Goal: Information Seeking & Learning: Learn about a topic

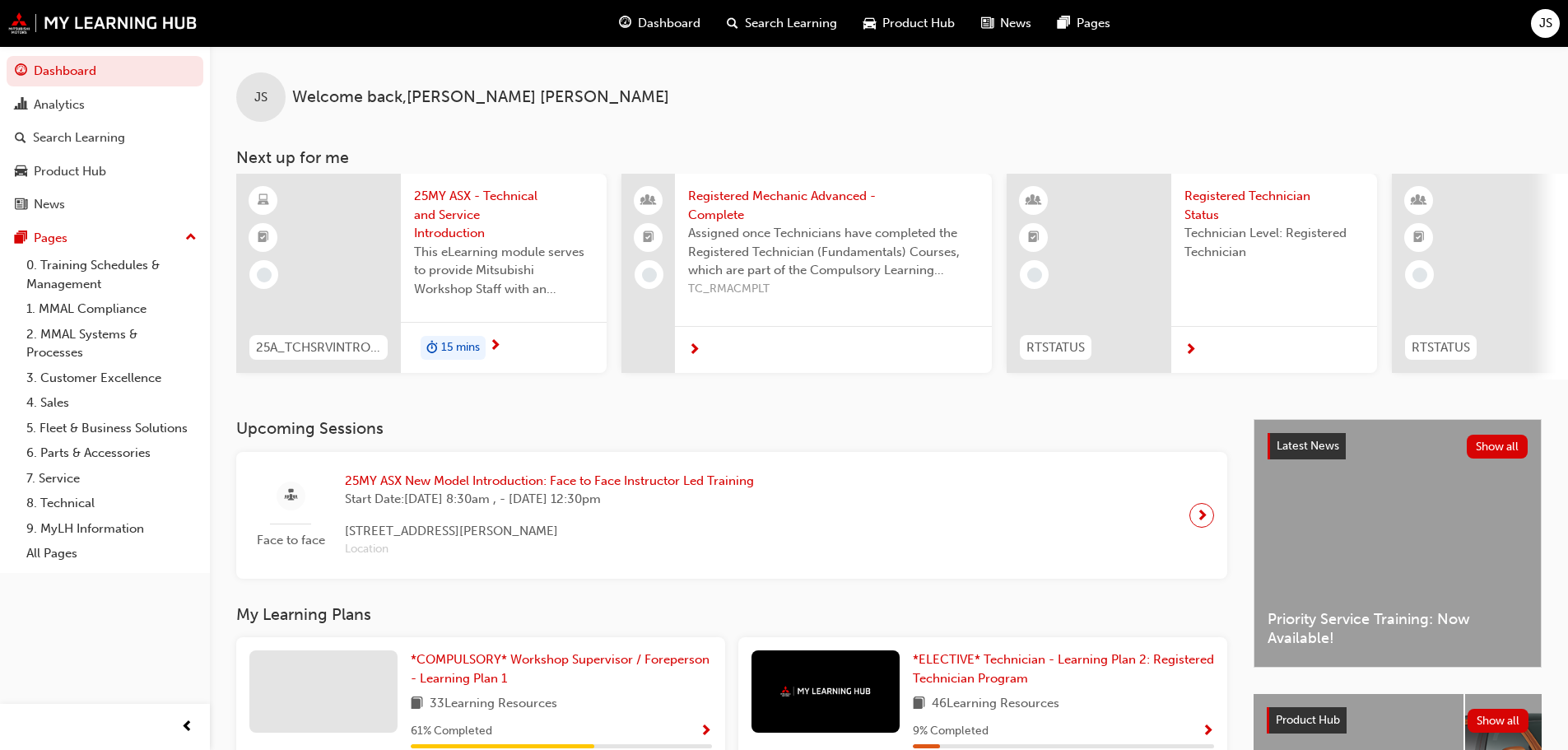
click at [683, 18] on span "Dashboard" at bounding box center [669, 23] width 63 height 19
click at [480, 662] on span "*COMPULSORY* Workshop Supervisor / Foreperson - Learning Plan 1" at bounding box center [560, 668] width 299 height 34
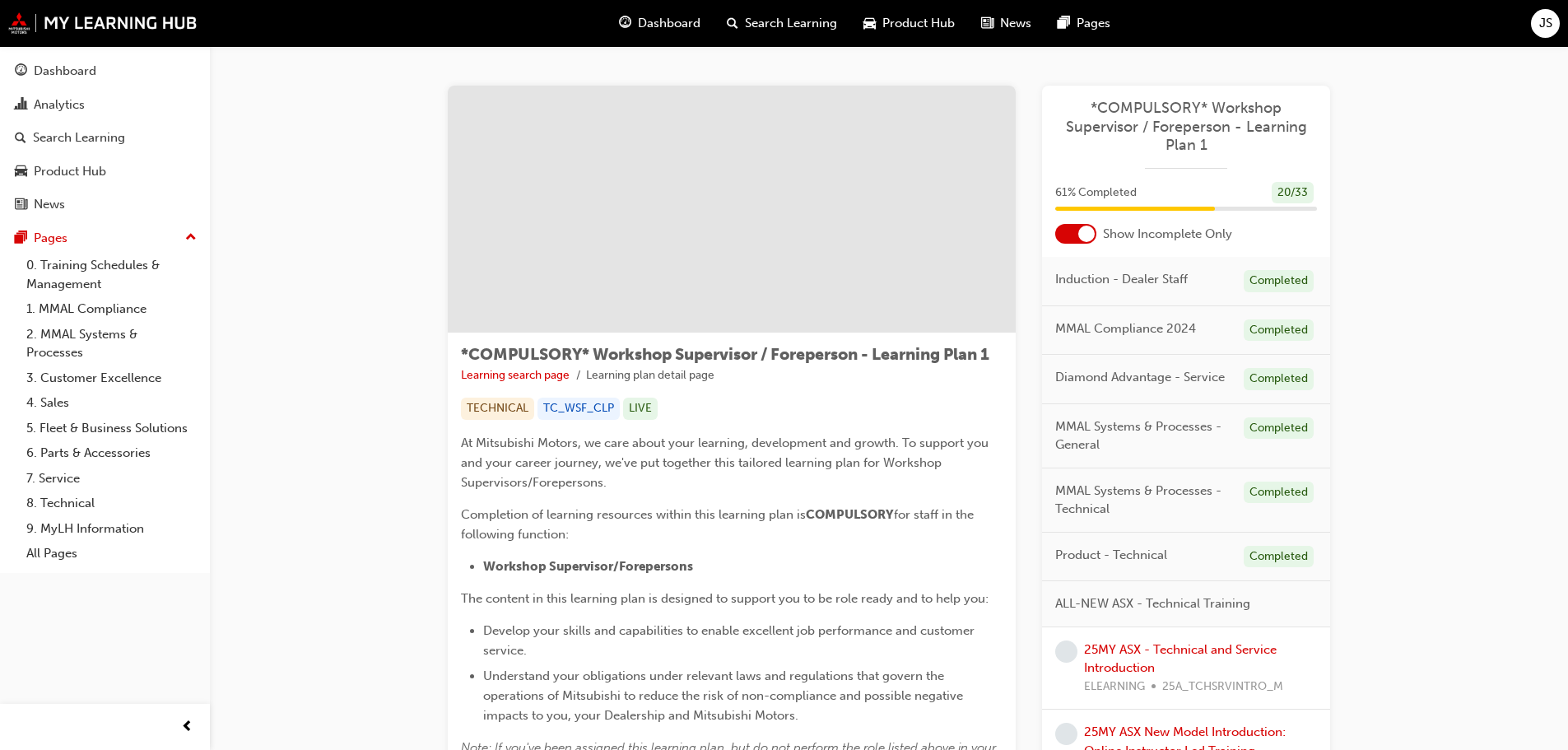
click at [1063, 230] on div at bounding box center [1076, 233] width 41 height 20
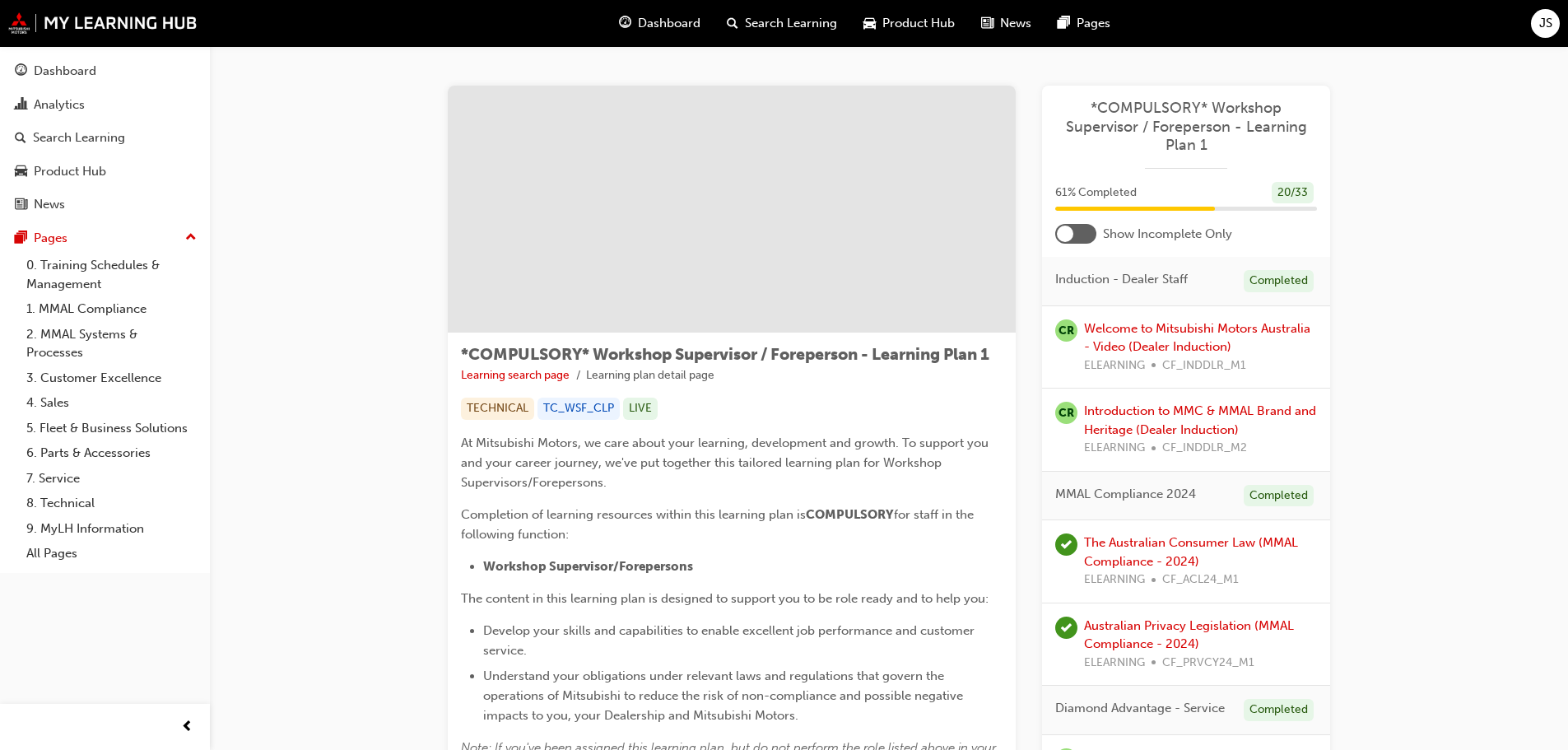
click at [1084, 226] on div at bounding box center [1076, 233] width 41 height 20
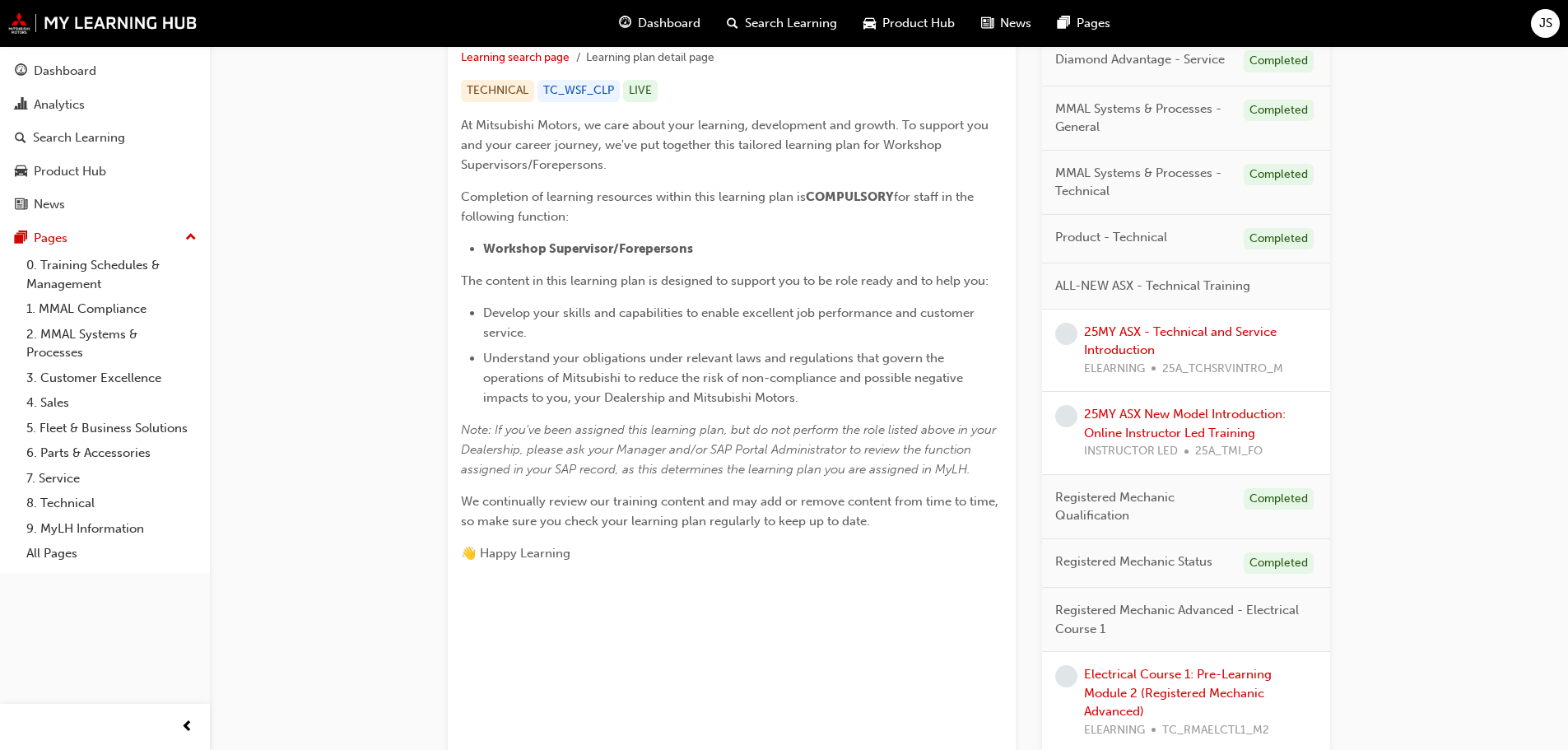
scroll to position [329, 0]
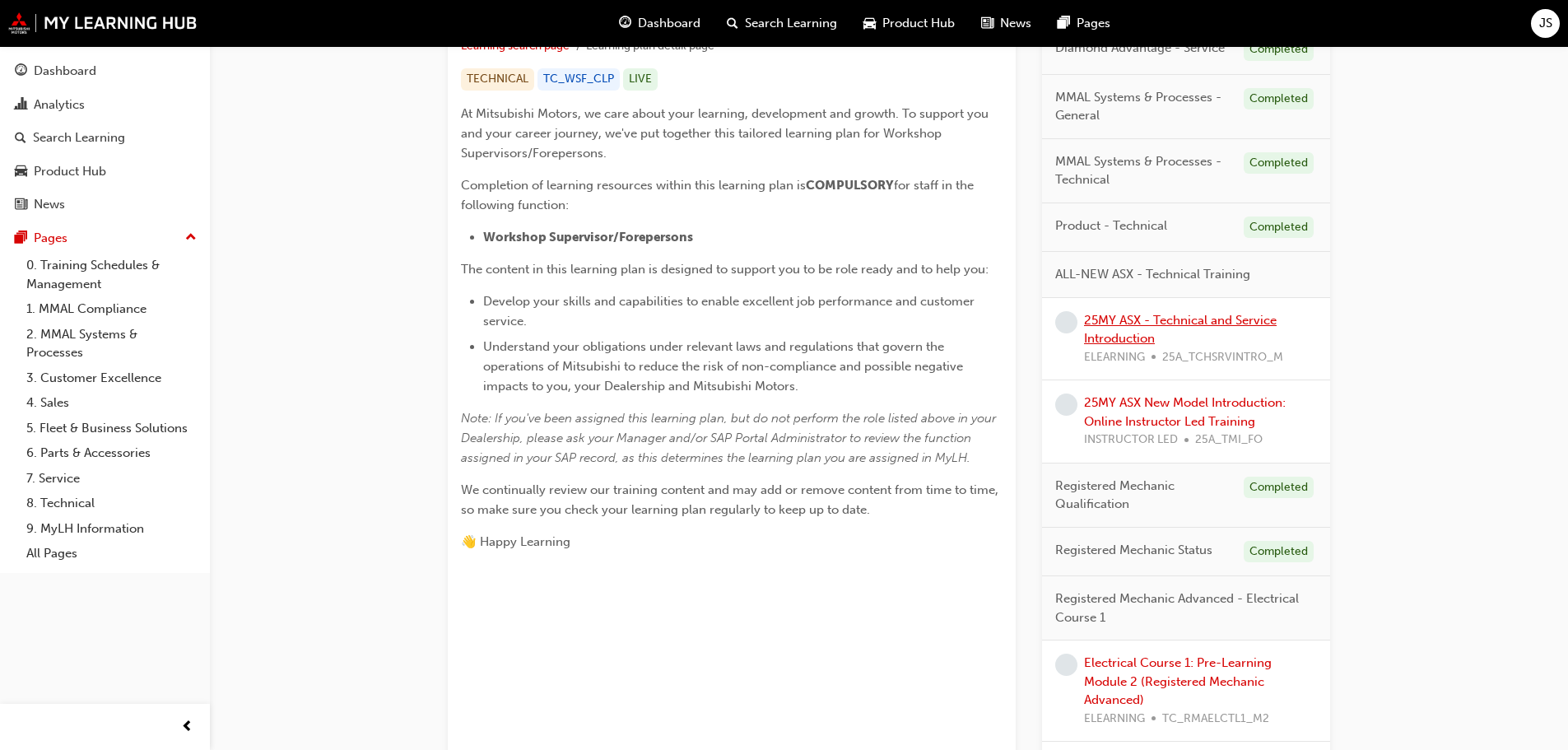
click at [1112, 326] on link "25MY ASX - Technical and Service Introduction" at bounding box center [1180, 330] width 192 height 34
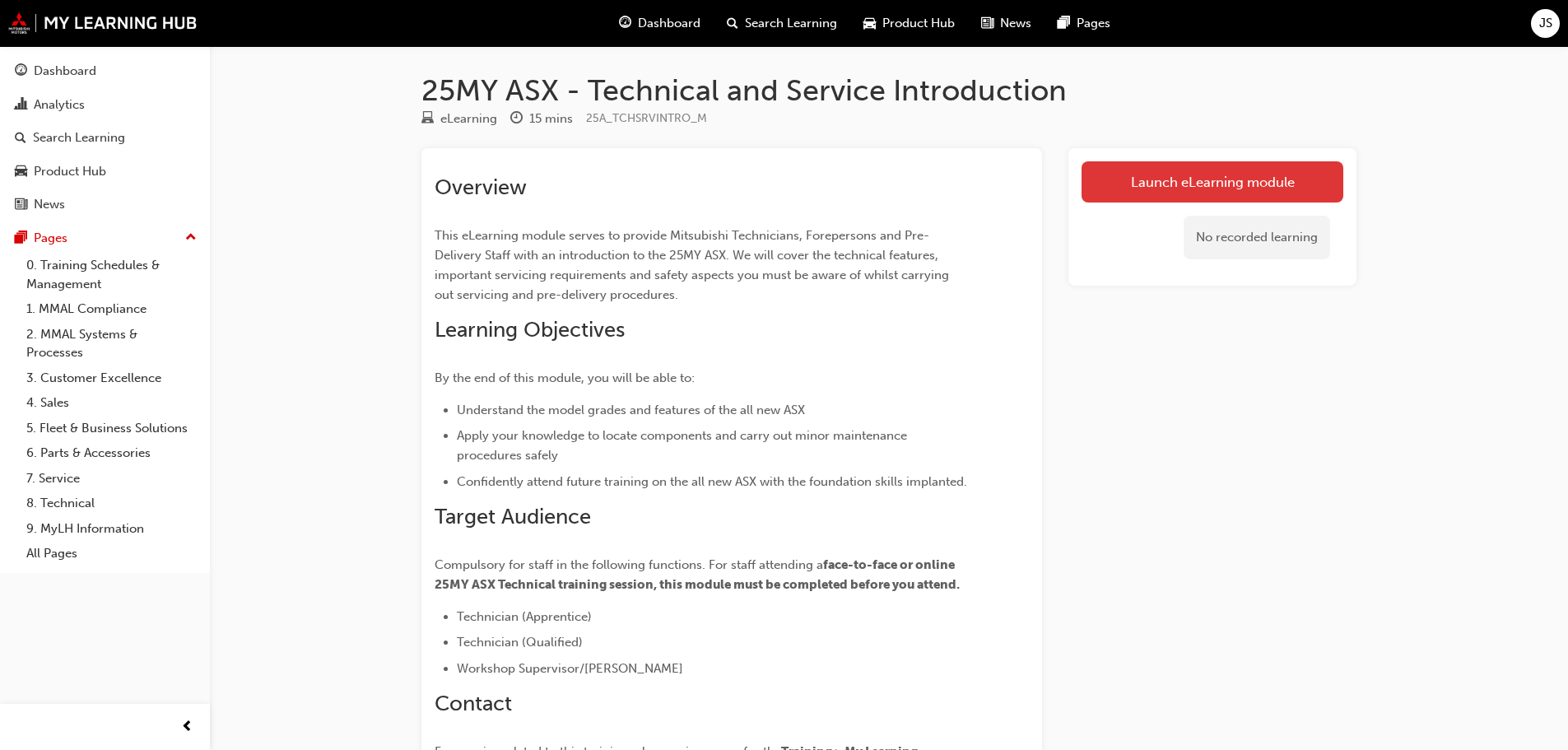
click at [1208, 169] on link "Launch eLearning module" at bounding box center [1212, 182] width 262 height 41
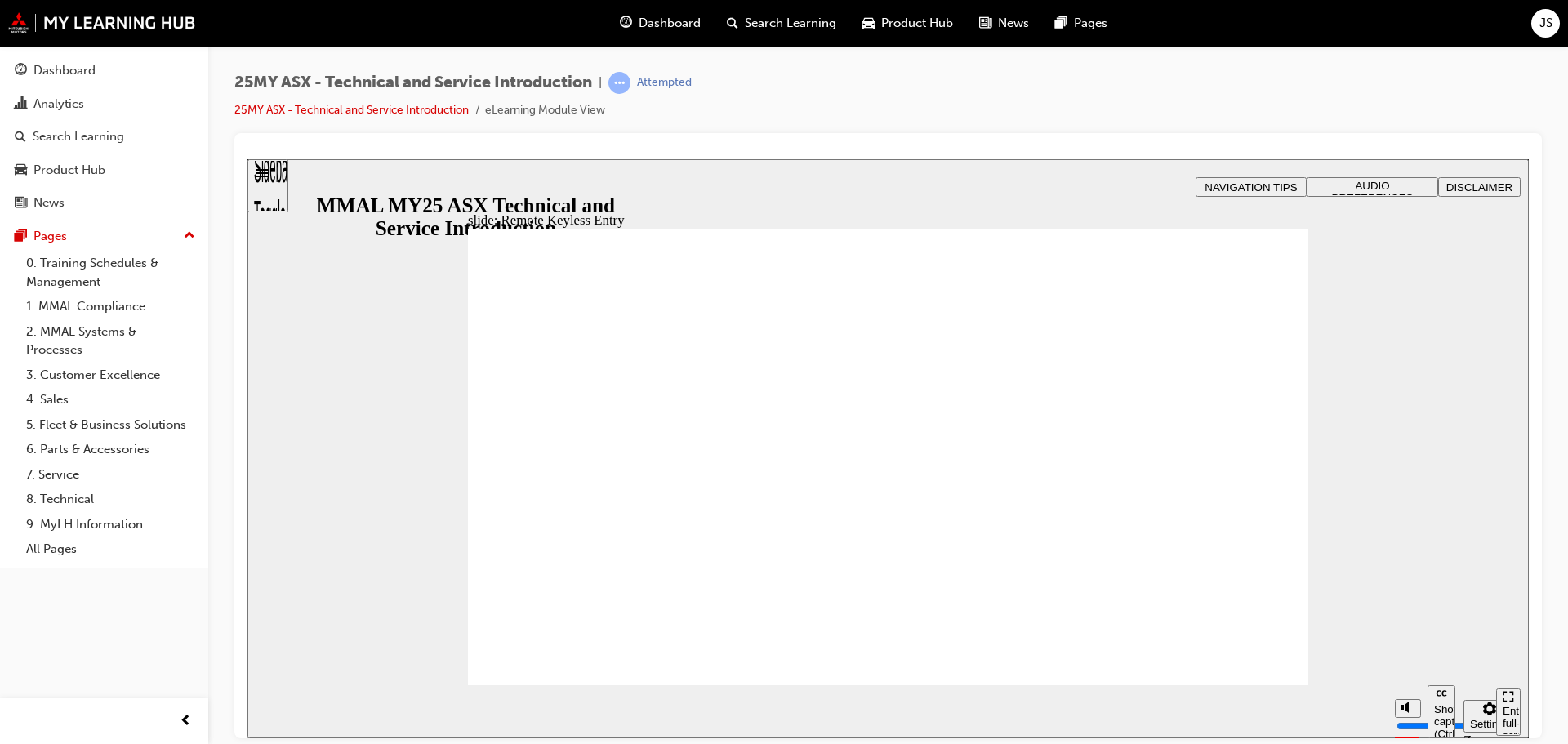
type input "18"
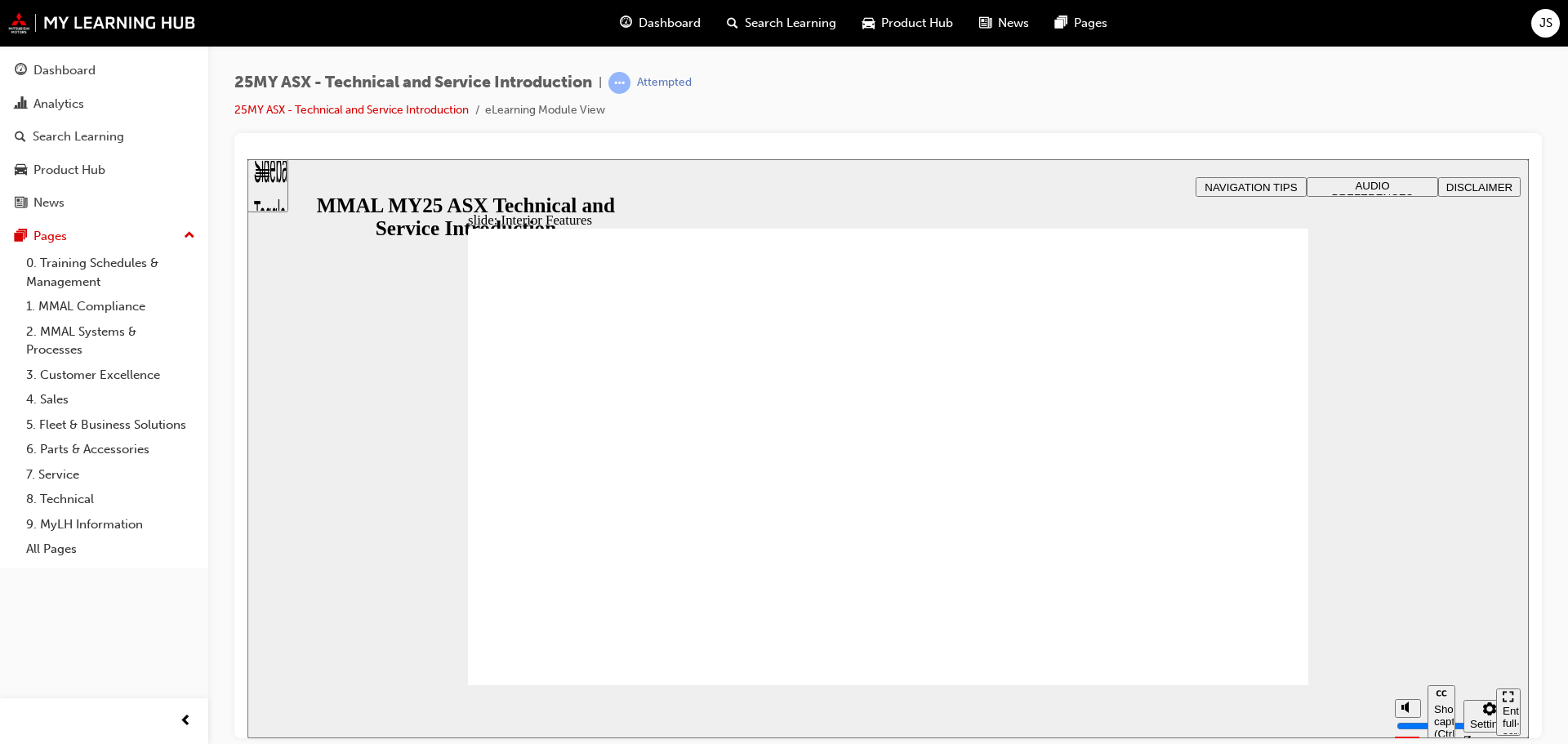
type input "14"
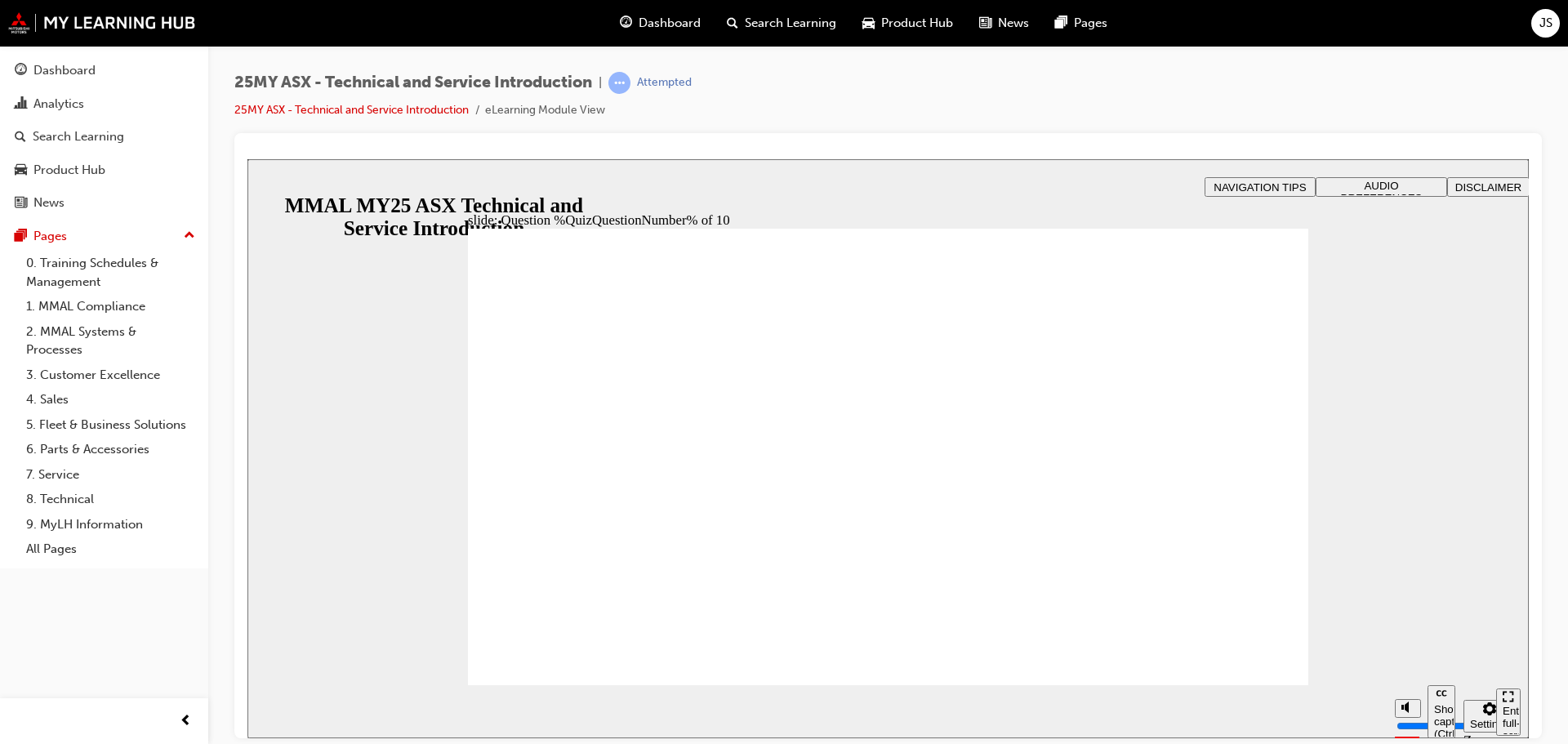
radio input "true"
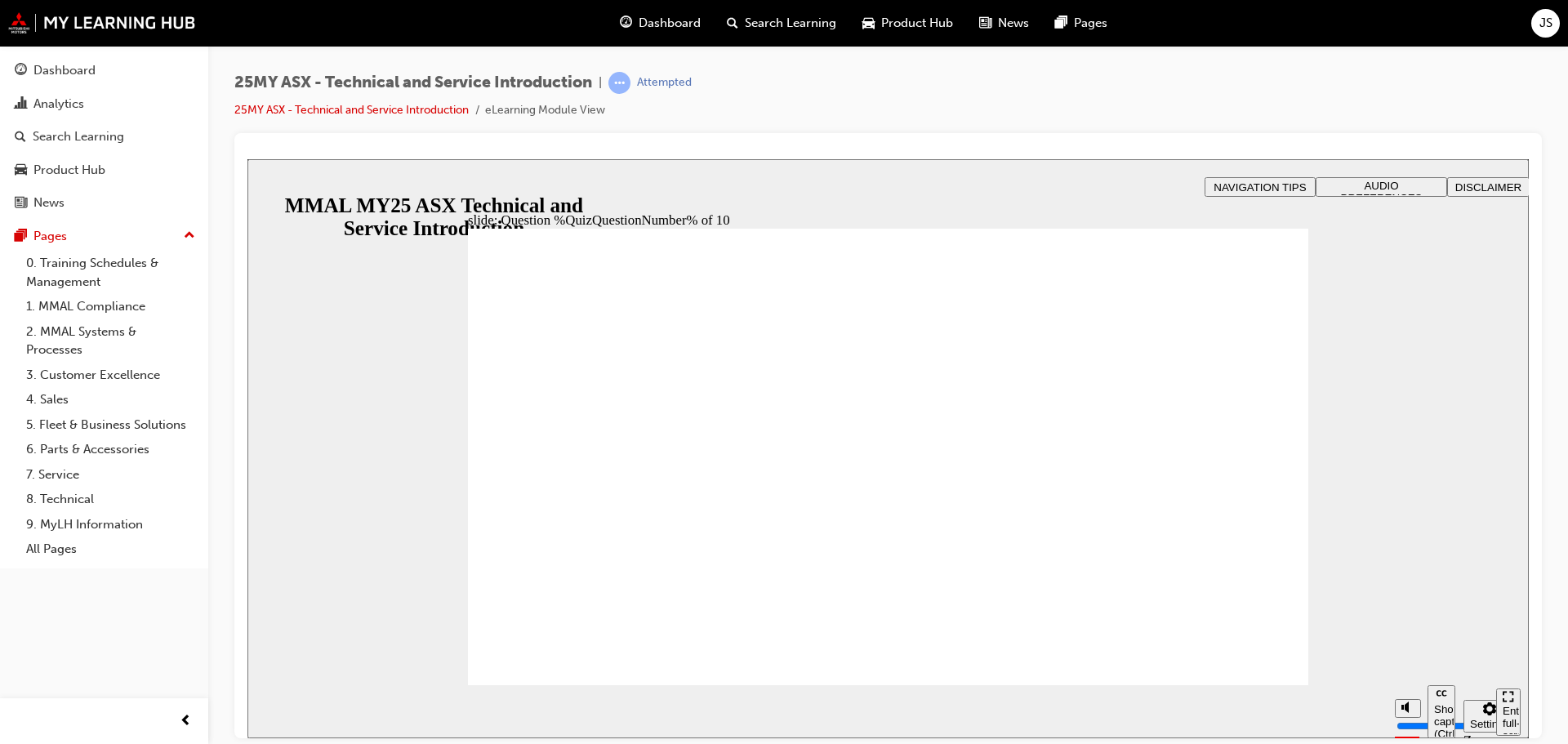
radio input "true"
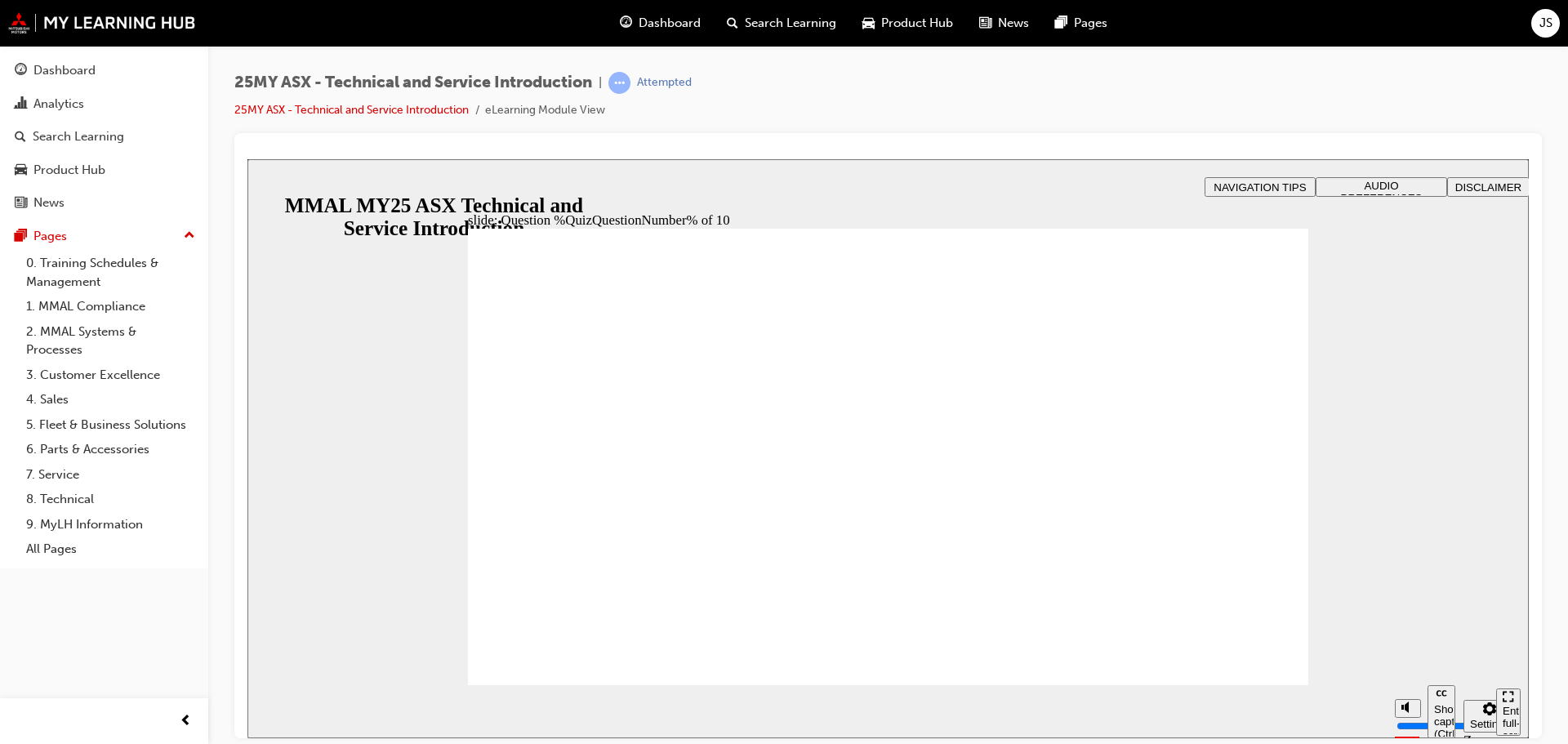
radio input "true"
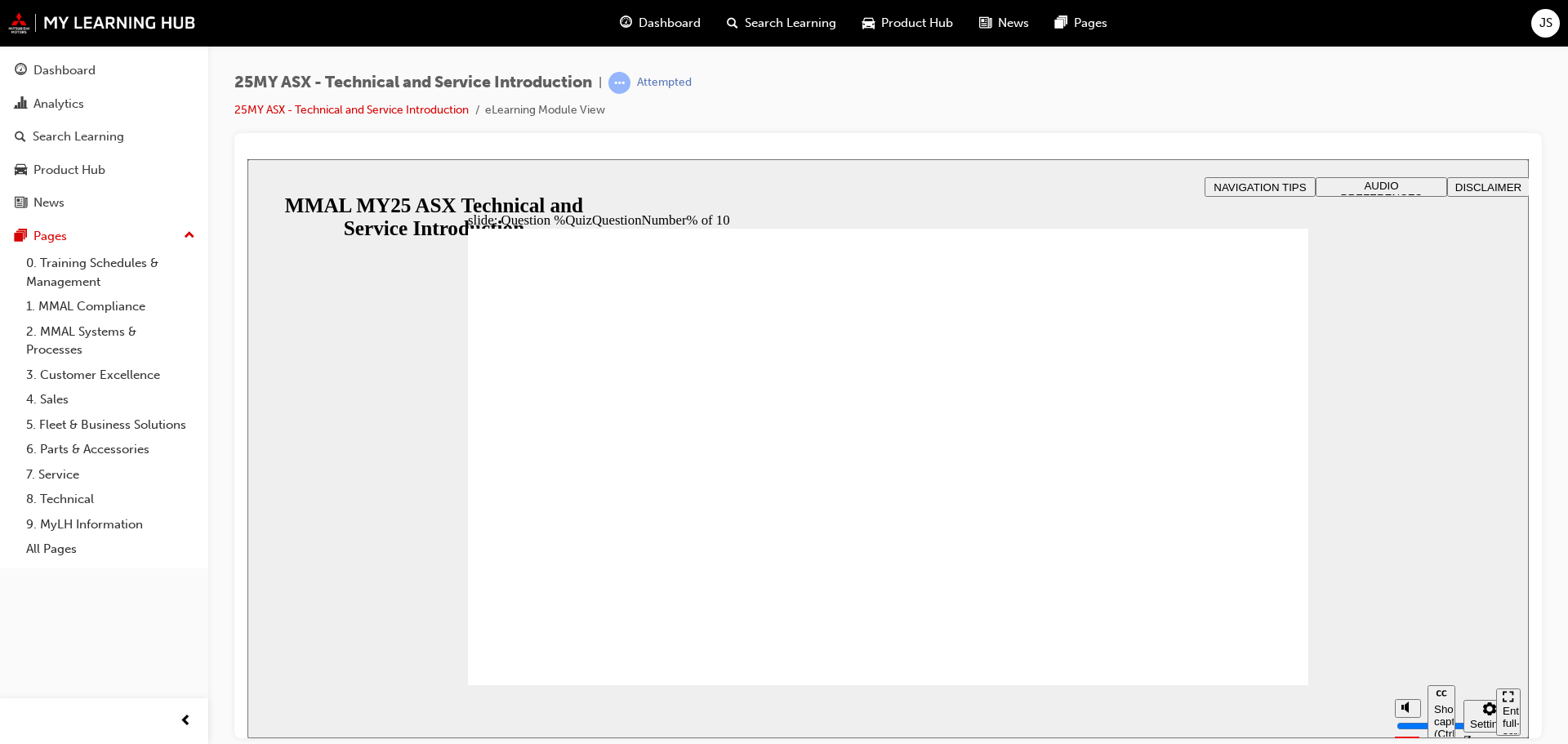
radio input "true"
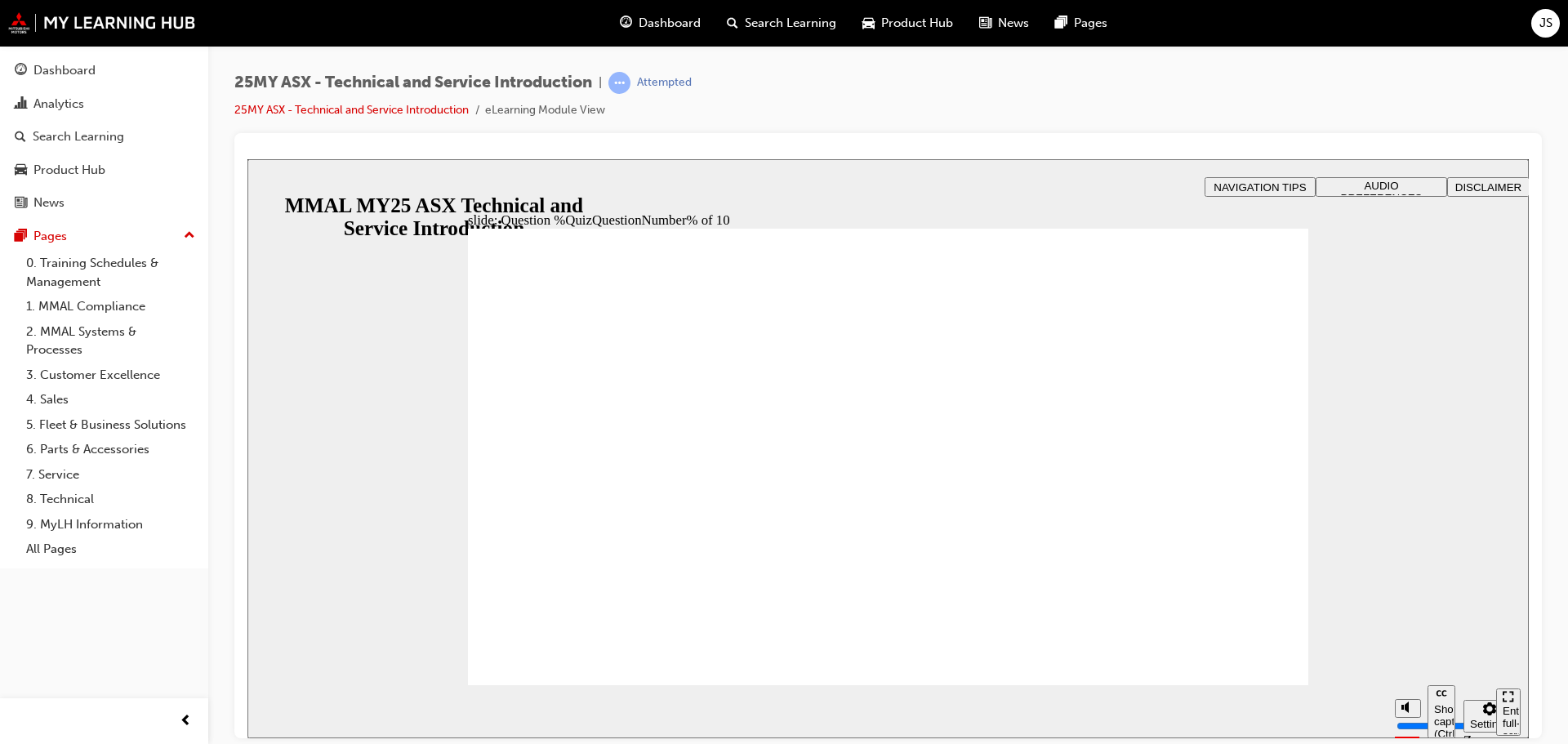
radio input "true"
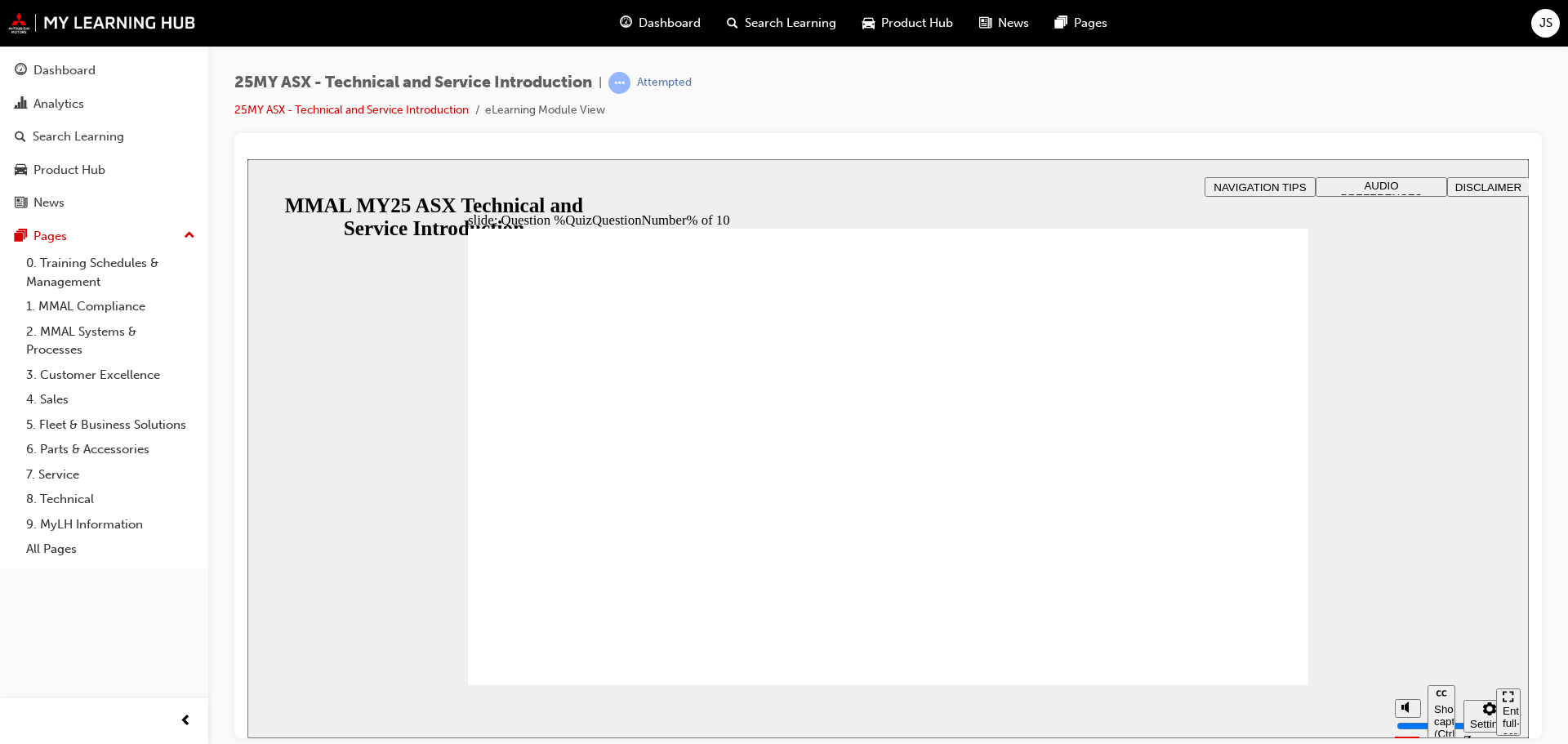
radio input "true"
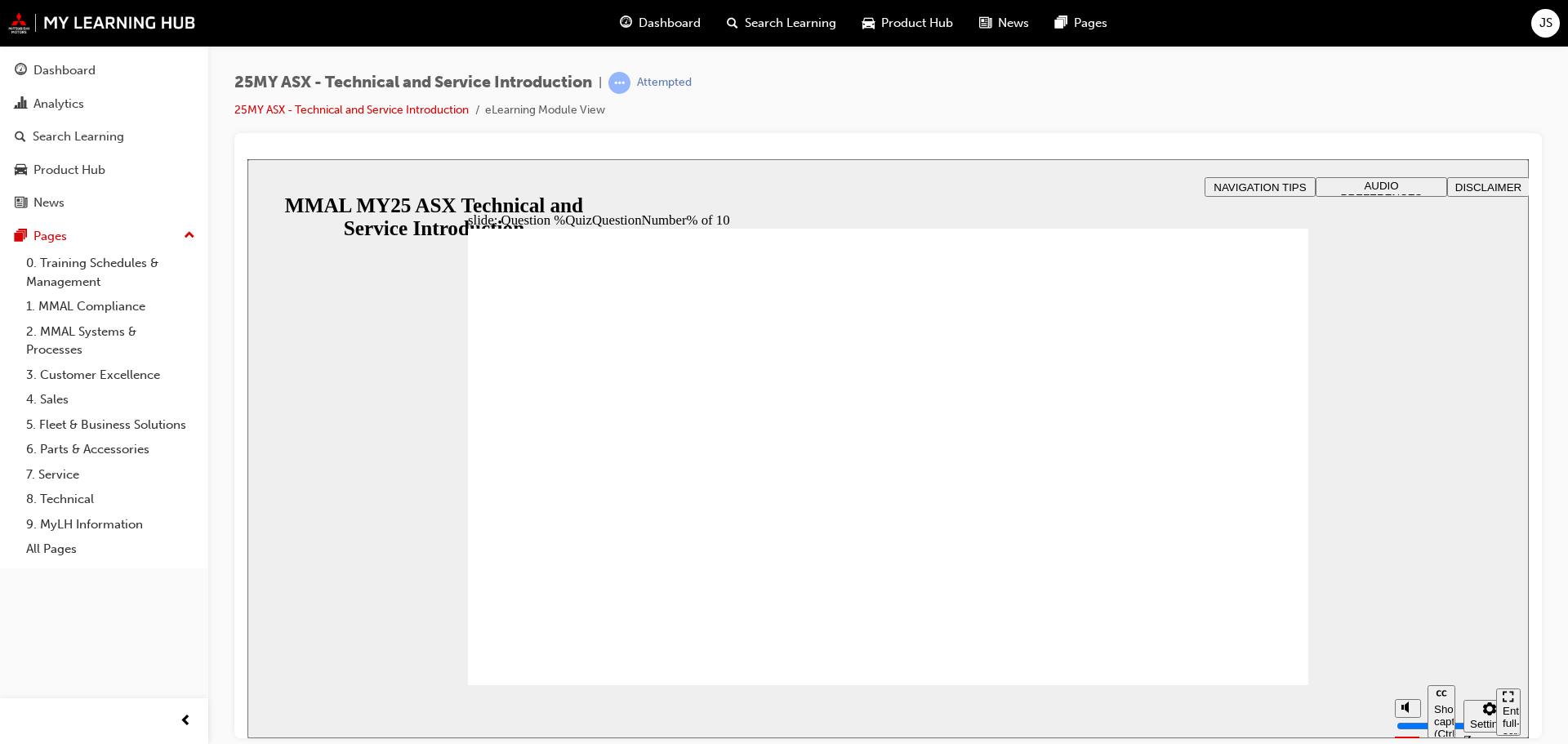
radio input "true"
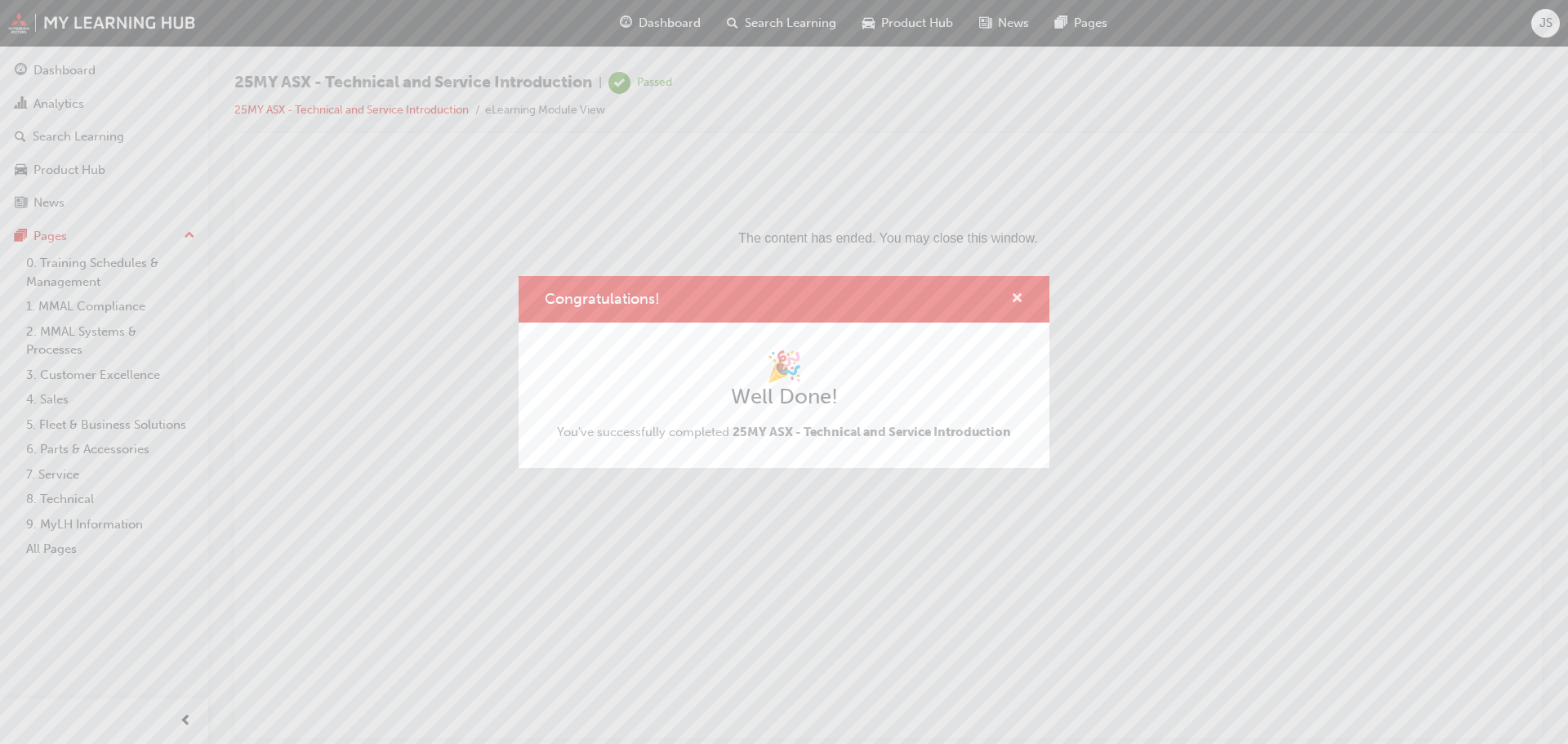
click at [1020, 295] on span "cross-icon" at bounding box center [1017, 299] width 12 height 15
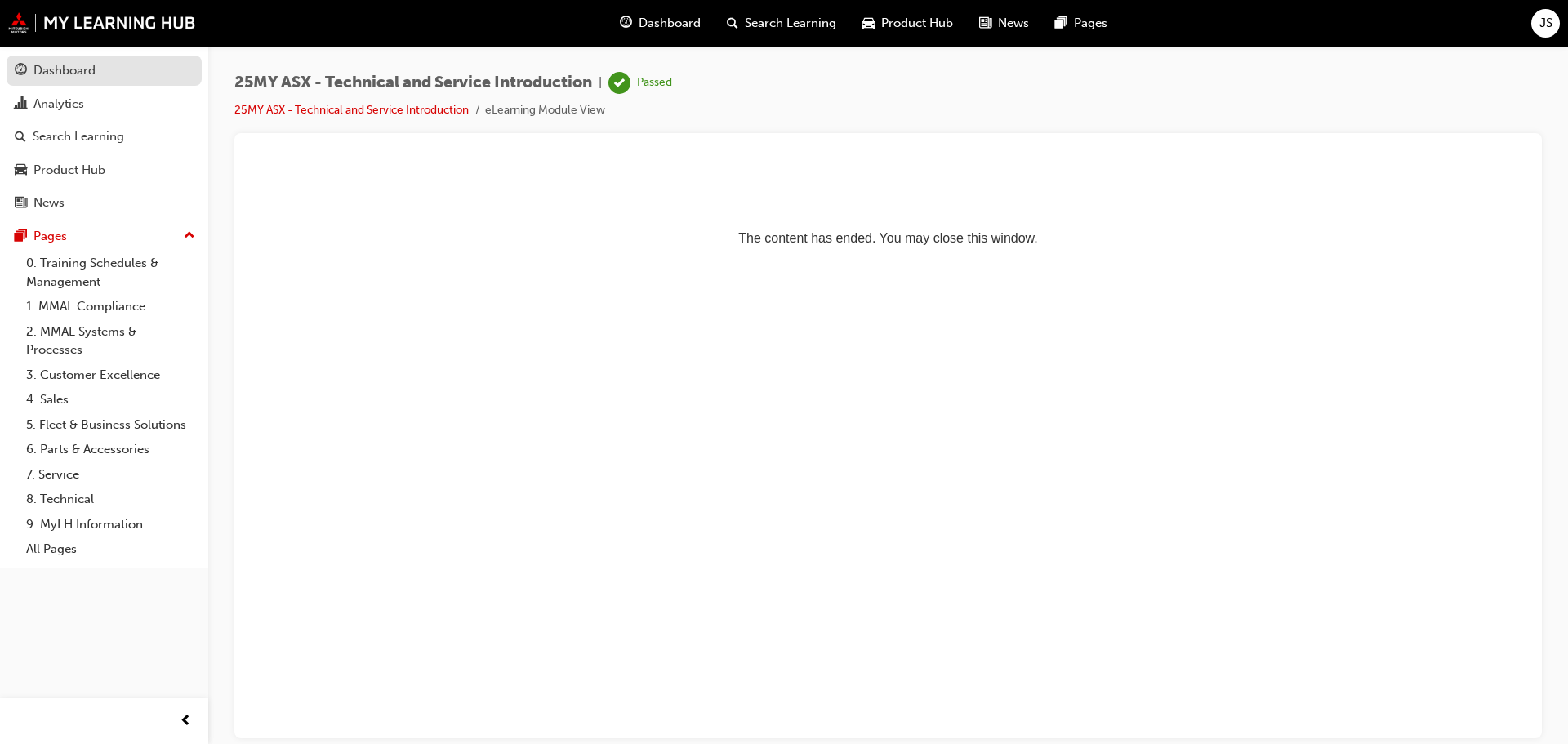
click at [51, 73] on div "Dashboard" at bounding box center [64, 71] width 62 height 19
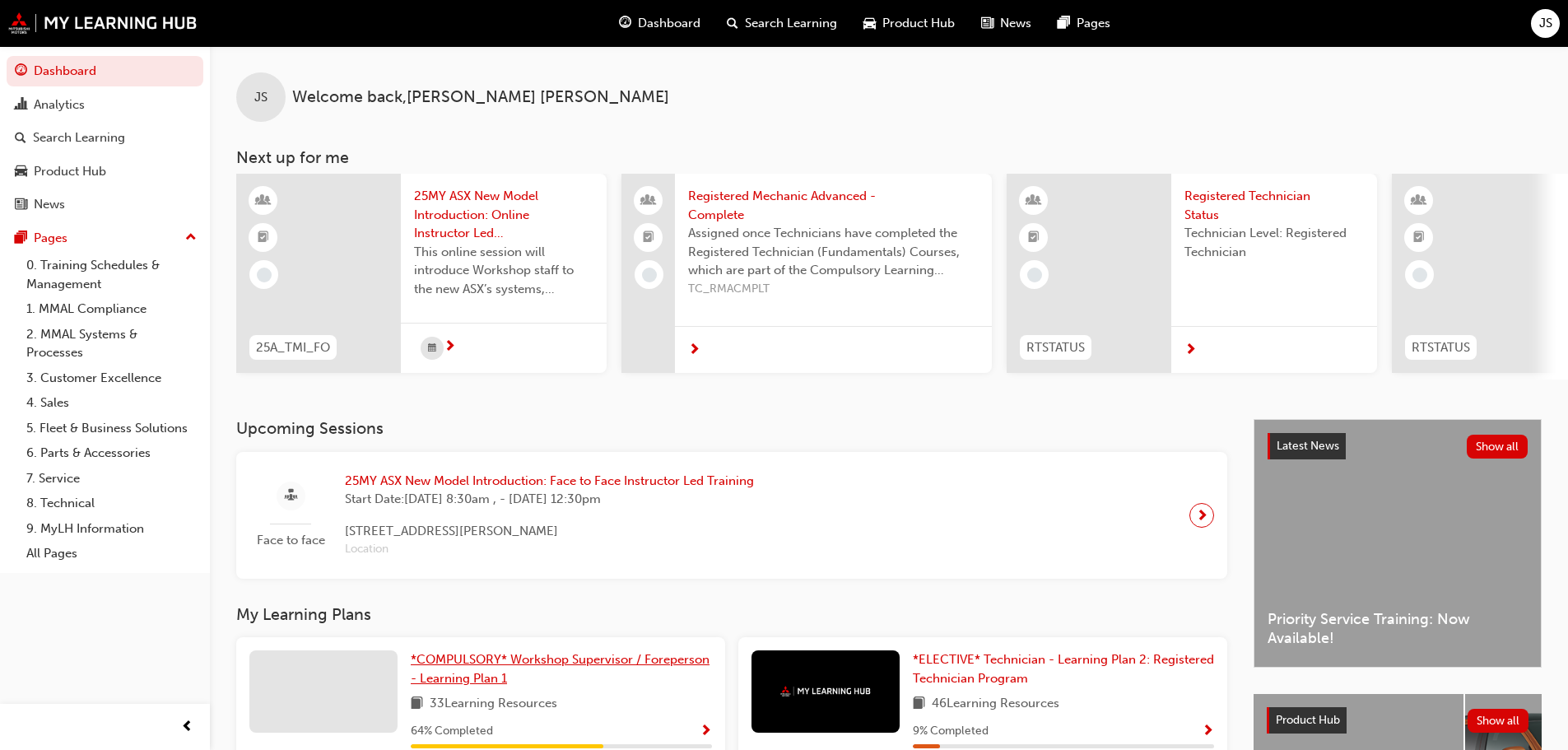
click at [491, 673] on link "*COMPULSORY* Workshop Supervisor / Foreperson - Learning Plan 1" at bounding box center [561, 668] width 301 height 37
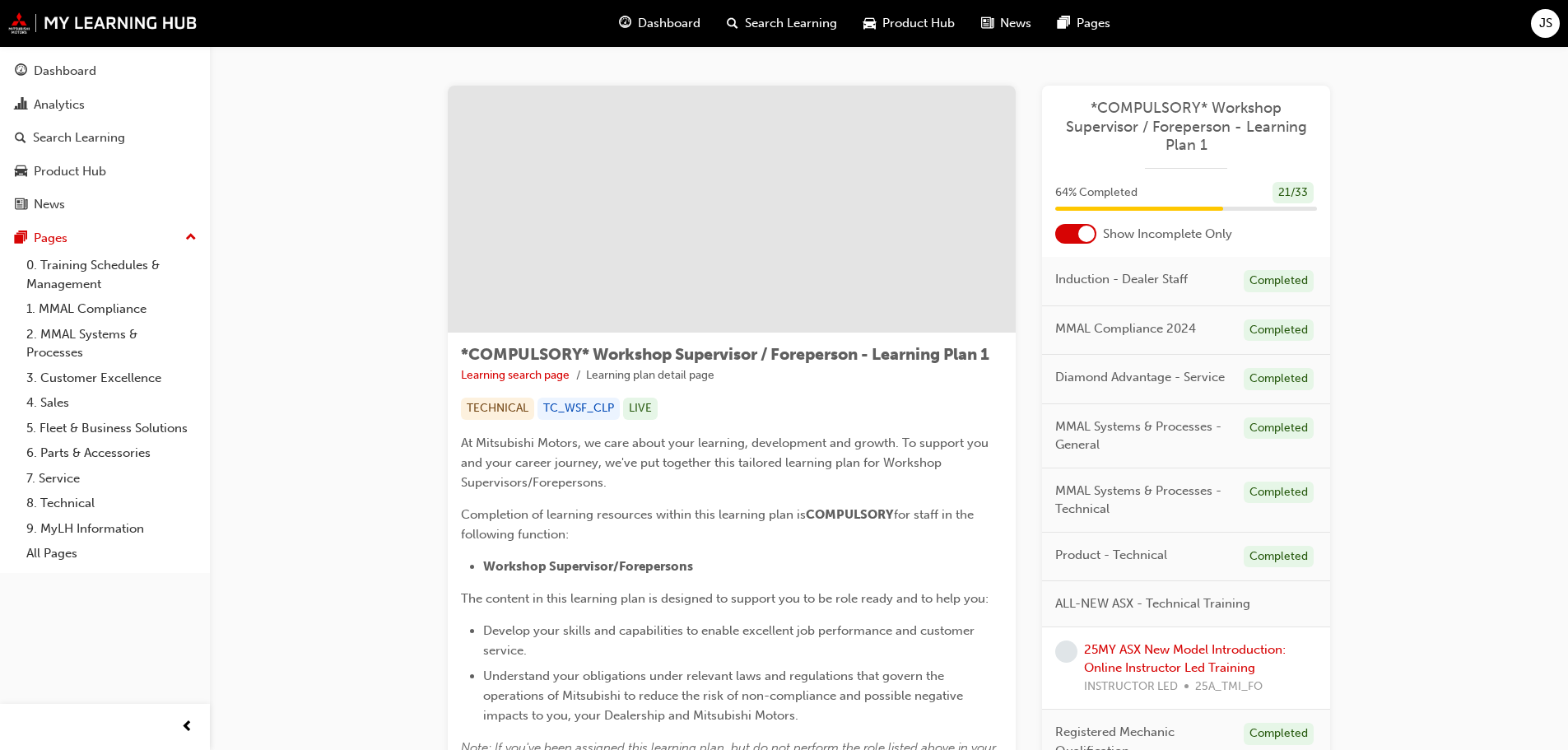
click at [1067, 232] on div at bounding box center [1076, 233] width 41 height 20
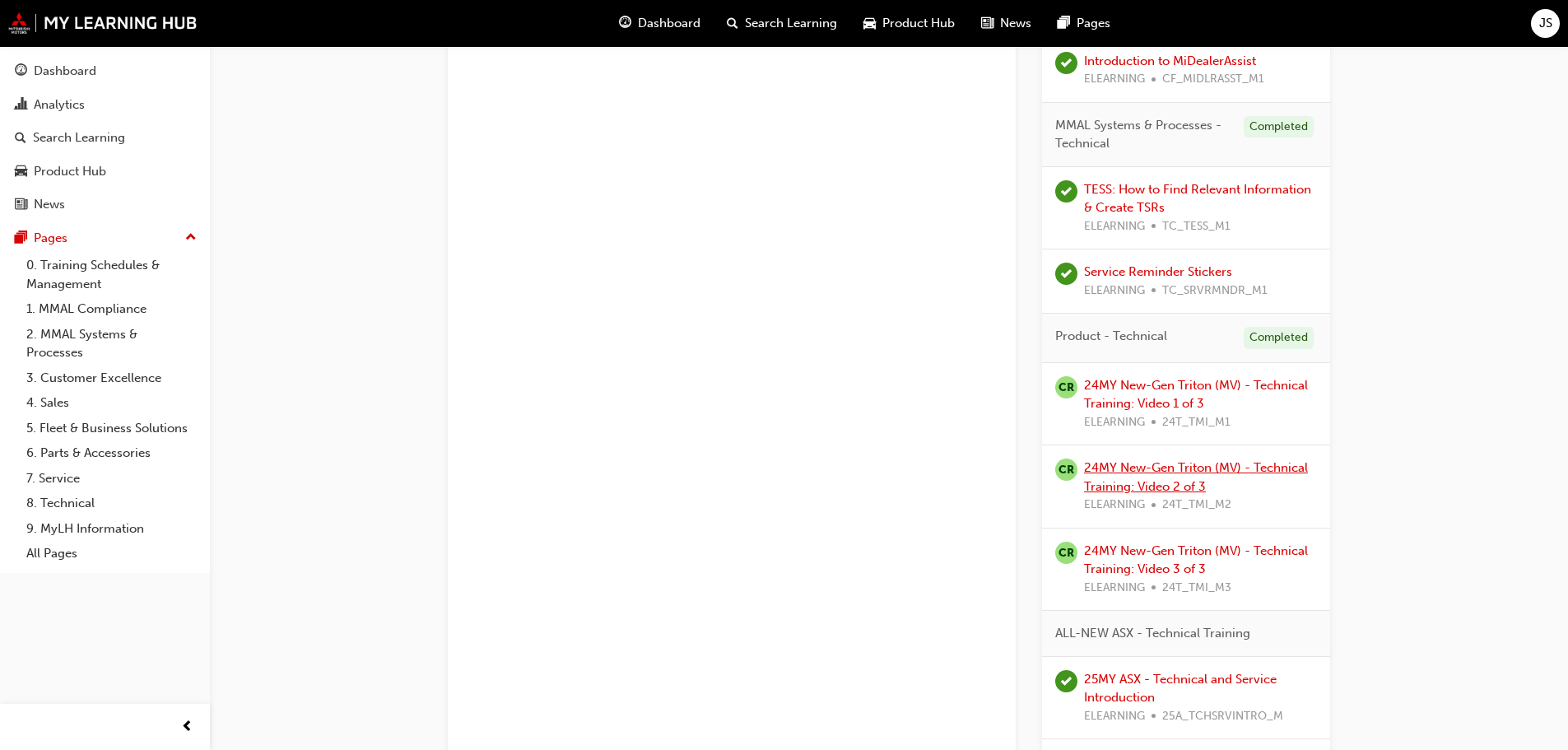
scroll to position [987, 0]
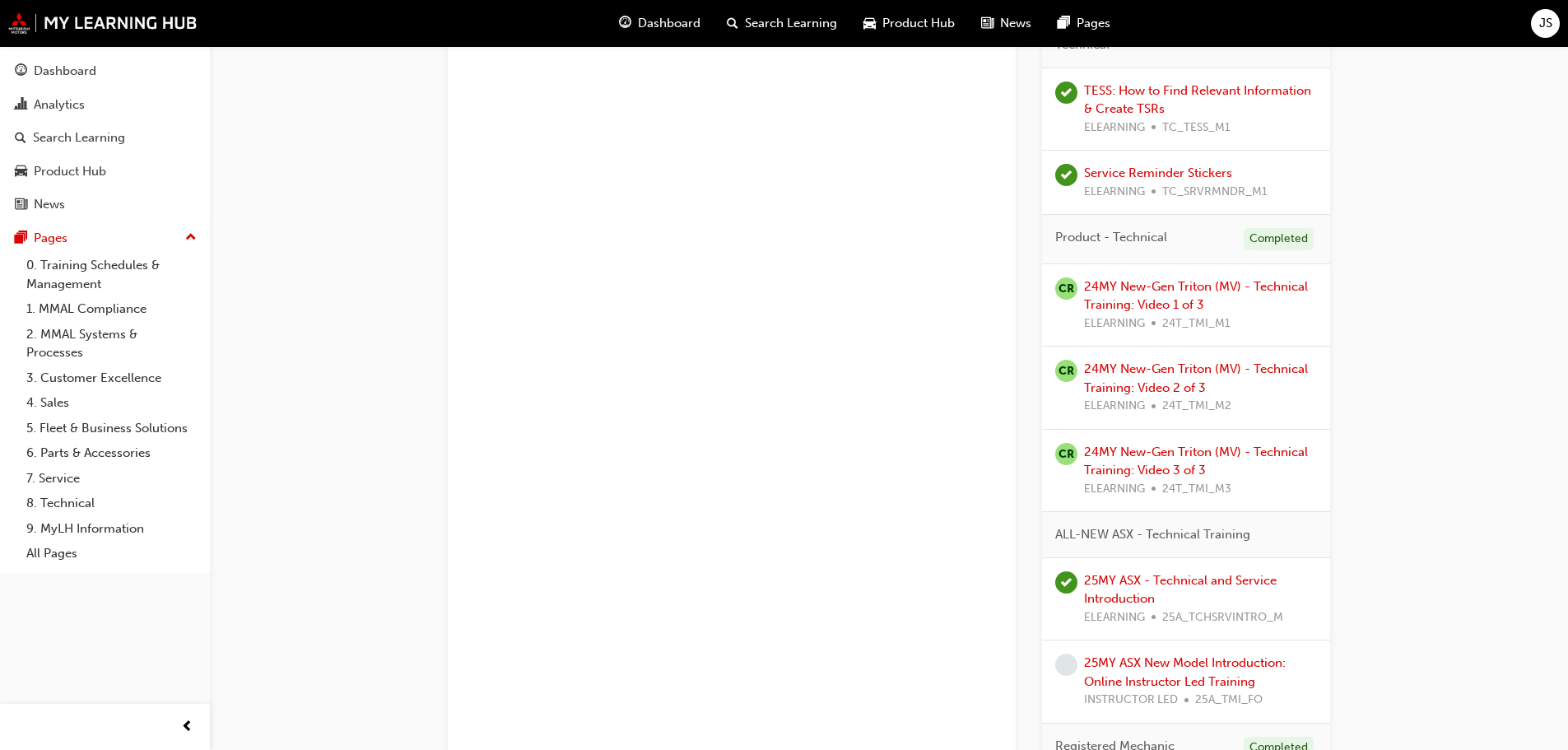
click at [1160, 592] on div "25MY ASX - Technical and Service Introduction ELEARNING 25A_TCHSRVINTRO_M" at bounding box center [1200, 599] width 233 height 56
click at [1169, 578] on link "25MY ASX - Technical and Service Introduction" at bounding box center [1180, 590] width 192 height 34
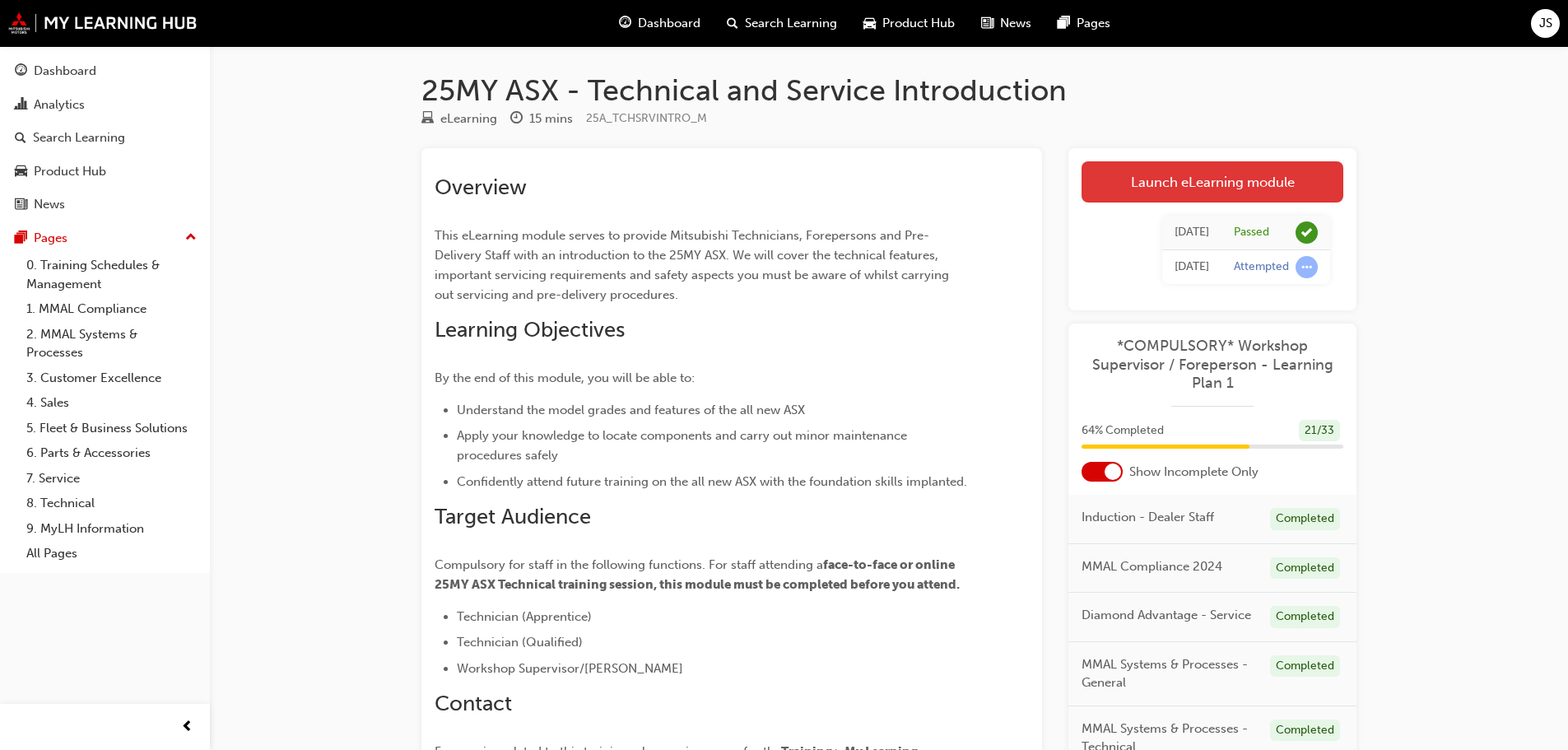
click at [1206, 186] on link "Launch eLearning module" at bounding box center [1212, 182] width 262 height 41
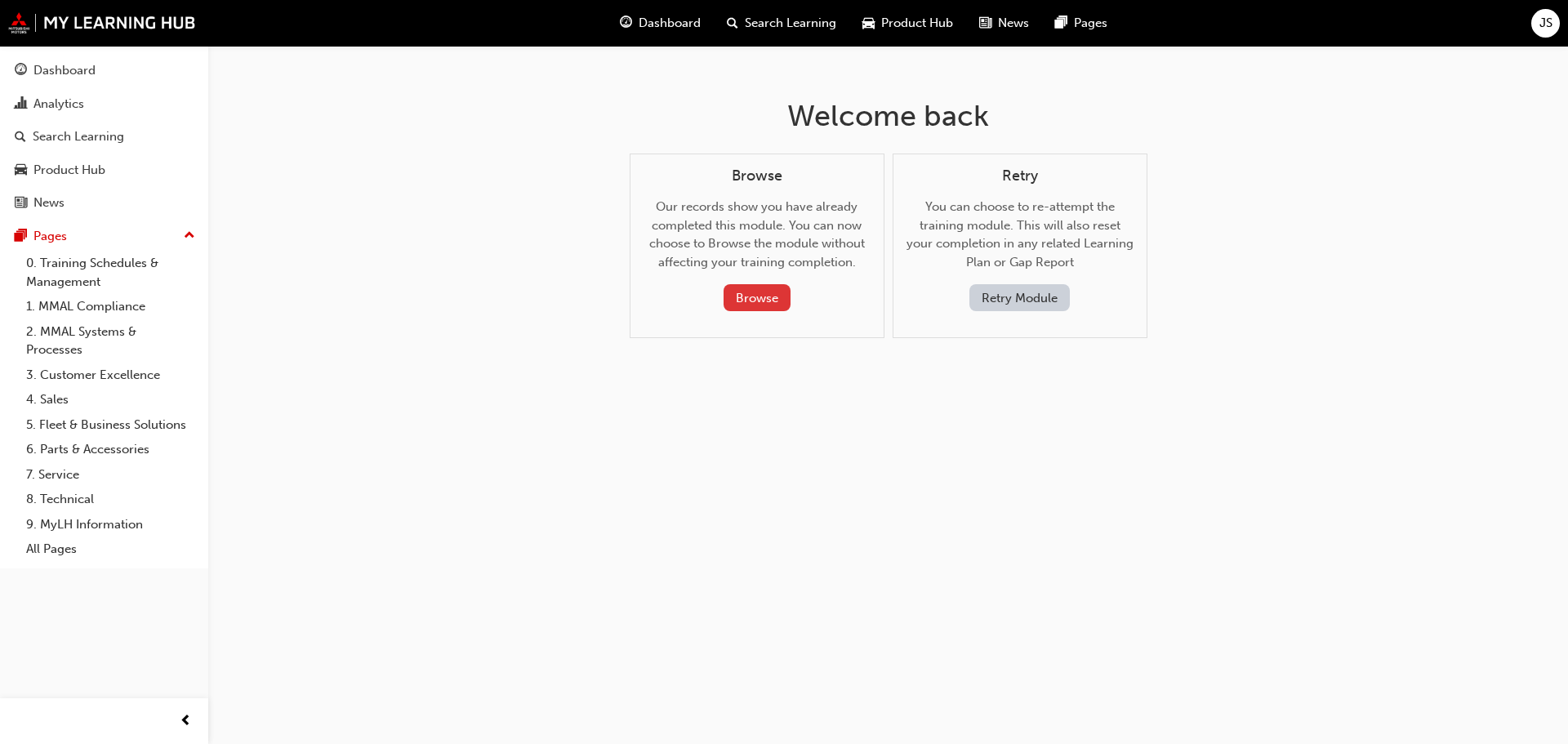
click at [756, 297] on button "Browse" at bounding box center [757, 297] width 67 height 27
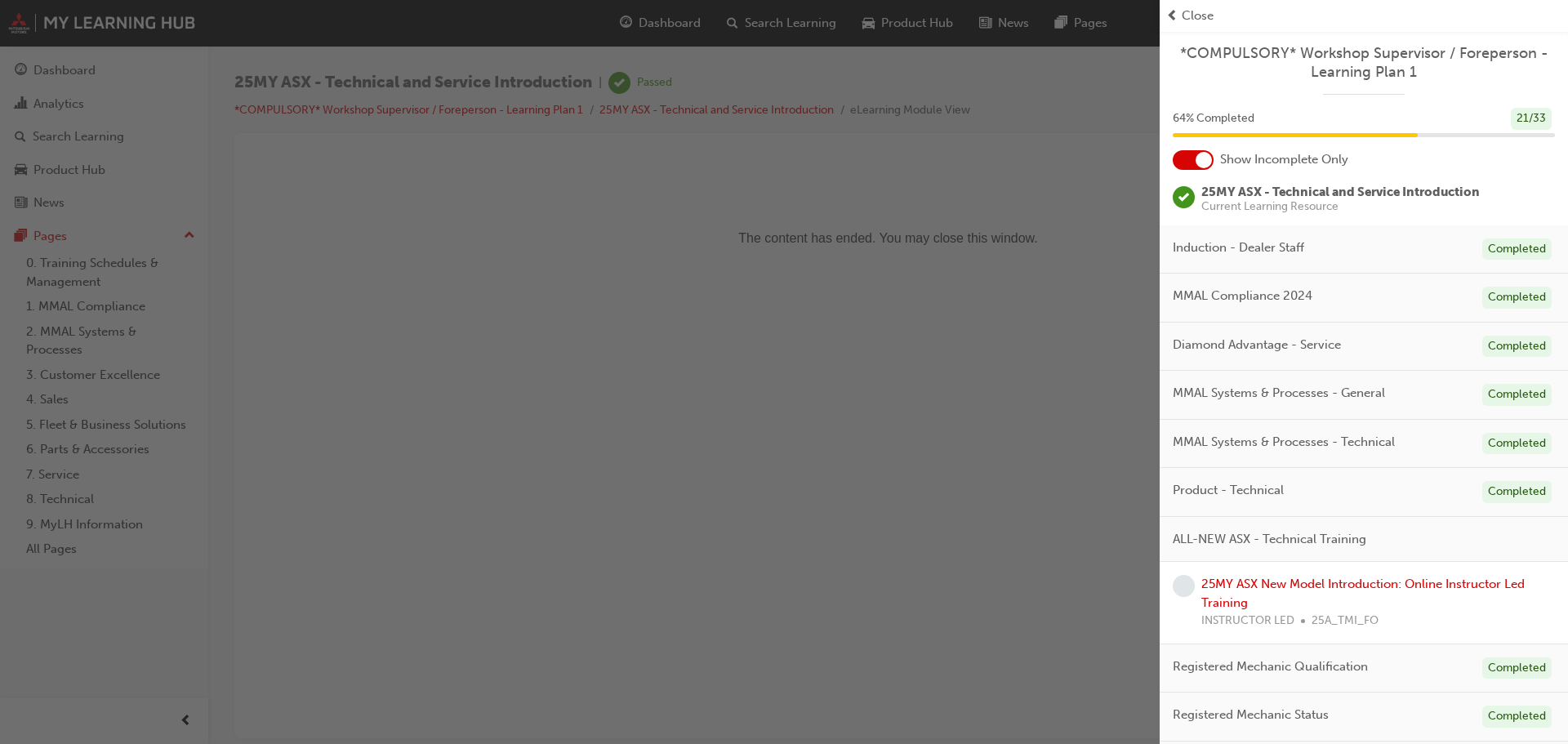
click at [1050, 153] on div "button" at bounding box center [580, 372] width 1159 height 744
